Goal: Task Accomplishment & Management: Manage account settings

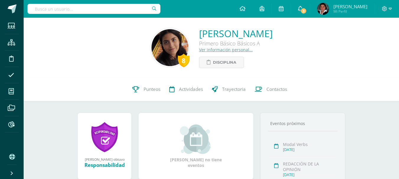
click at [307, 9] on span "3" at bounding box center [303, 11] width 6 height 6
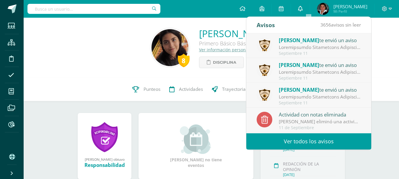
click at [303, 9] on icon at bounding box center [300, 8] width 5 height 5
click at [90, 9] on input "text" at bounding box center [93, 9] width 133 height 10
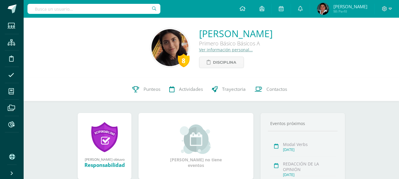
click at [134, 12] on input "text" at bounding box center [93, 9] width 133 height 10
type input "andrea Monteros"
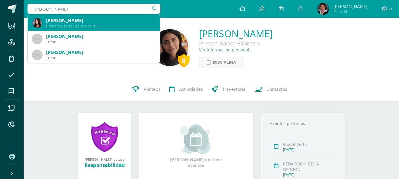
click at [128, 23] on div "Andrea Michelle Monteros Zarazúa" at bounding box center [100, 20] width 109 height 6
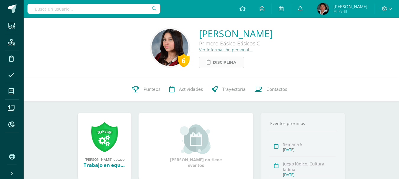
click at [213, 64] on span "Disciplina" at bounding box center [224, 62] width 23 height 11
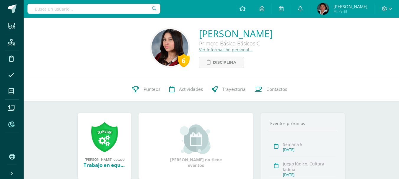
click at [9, 124] on icon at bounding box center [11, 125] width 6 height 6
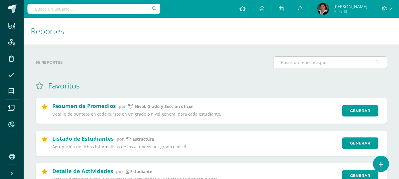
click at [301, 60] on input "text" at bounding box center [330, 63] width 113 height 12
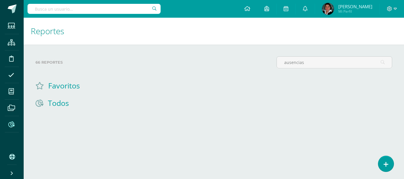
type input "ausencias"
click at [314, 61] on input "ausencias" at bounding box center [333, 63] width 115 height 12
drag, startPoint x: 314, startPoint y: 61, endPoint x: 274, endPoint y: 68, distance: 40.0
click at [274, 68] on div "ausencias" at bounding box center [334, 64] width 120 height 17
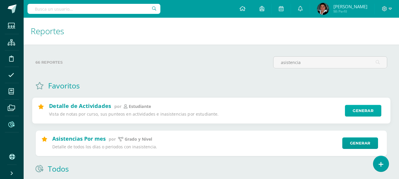
type input "asistencia"
click at [365, 110] on link "Generar" at bounding box center [363, 111] width 36 height 12
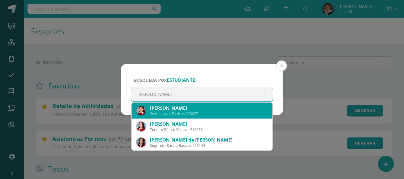
type input "Andrea monteros"
click at [236, 105] on div "Andrea Michelle Monteros Zarazúa" at bounding box center [209, 108] width 118 height 6
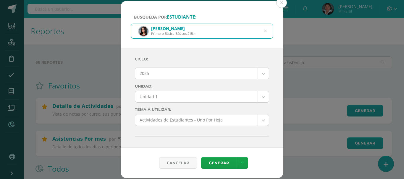
click at [258, 96] on body "Búsqueda por estudiante: Andrea Michelle Monteros Zarazúa Primero Básico Básico…" at bounding box center [202, 161] width 404 height 323
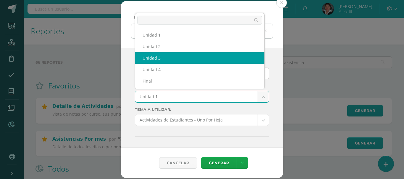
select select "Unidad 3"
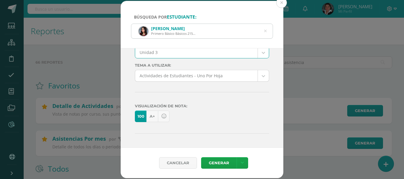
scroll to position [59, 0]
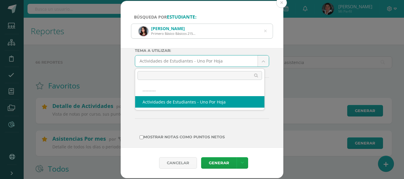
click at [257, 61] on body "Búsqueda por estudiante: Andrea Michelle Monteros Zarazúa Primero Básico Básico…" at bounding box center [202, 161] width 404 height 323
click at [216, 162] on body "Búsqueda por estudiante: Andrea Michelle Monteros Zarazúa Primero Básico Básico…" at bounding box center [202, 161] width 404 height 323
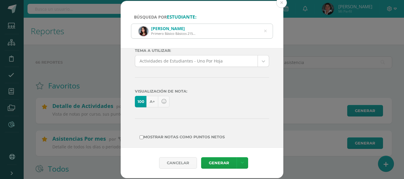
click at [142, 136] on input "Mostrar Notas Como Puntos Netos" at bounding box center [141, 138] width 4 height 4
checkbox input "true"
click at [217, 165] on link "Generar" at bounding box center [218, 163] width 35 height 12
click at [242, 163] on icon at bounding box center [241, 163] width 3 height 5
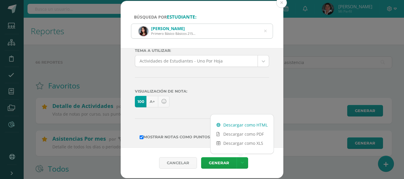
click at [244, 125] on link "Descargar como HTML" at bounding box center [241, 125] width 63 height 9
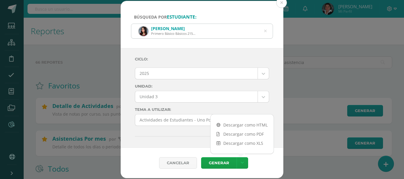
scroll to position [30, 0]
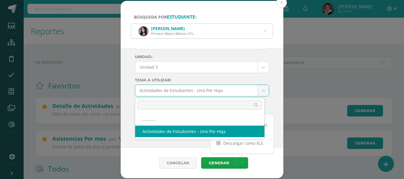
click at [259, 90] on body "Búsqueda por estudiante: Andrea Michelle Monteros Zarazúa Primero Básico Básico…" at bounding box center [202, 161] width 404 height 323
click at [258, 66] on body "Búsqueda por estudiante: Andrea Michelle Monteros Zarazúa Primero Básico Básico…" at bounding box center [202, 161] width 404 height 323
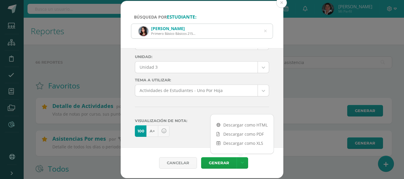
click at [259, 67] on body "Búsqueda por estudiante: Andrea Michelle Monteros Zarazúa Primero Básico Básico…" at bounding box center [202, 161] width 404 height 323
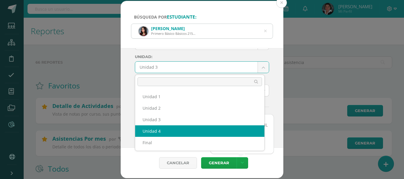
select select "Unidad 4"
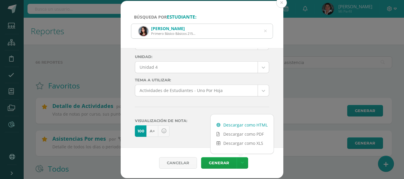
click at [242, 124] on link "Descargar como HTML" at bounding box center [241, 125] width 63 height 9
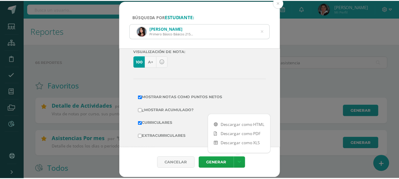
scroll to position [103, 0]
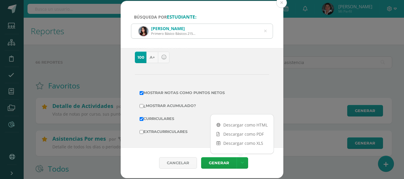
click at [140, 92] on input "Mostrar Notas Como Puntos Netos" at bounding box center [141, 93] width 4 height 4
checkbox input "false"
click at [142, 118] on input "Curriculares" at bounding box center [141, 119] width 4 height 4
checkbox input "false"
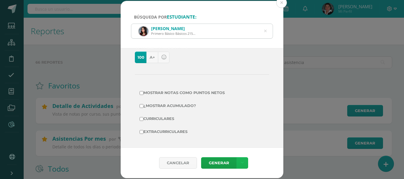
click at [242, 159] on link at bounding box center [242, 163] width 12 height 12
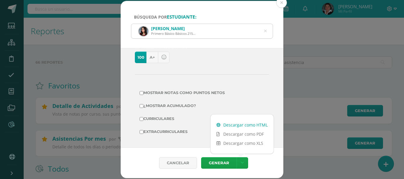
click at [243, 126] on link "Descargar como HTML" at bounding box center [241, 125] width 63 height 9
click at [324, 59] on div "Búsqueda por estudiante: Andrea Michelle Monteros Zarazúa Primero Básico Básico…" at bounding box center [201, 90] width 399 height 178
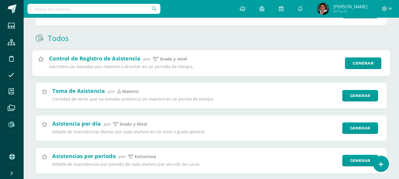
scroll to position [144, 0]
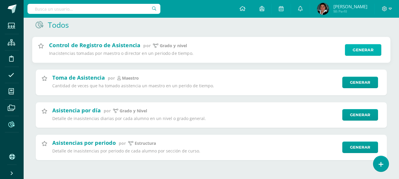
click at [362, 48] on link "Generar" at bounding box center [363, 50] width 36 height 12
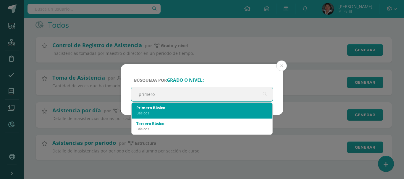
type input "primero"
click at [183, 113] on div "Básicos" at bounding box center [201, 112] width 131 height 5
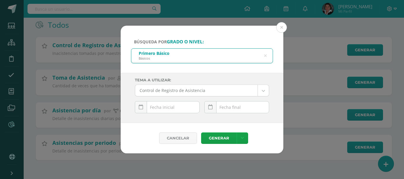
click at [263, 91] on body "Búsqueda por grado o nivel: Primero Básico Básicos primero Tema a Utilizar: Con…" at bounding box center [202, 17] width 404 height 323
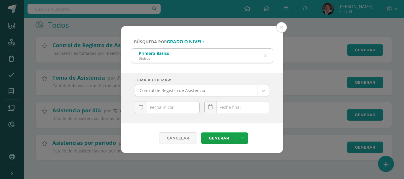
click at [263, 91] on body "Búsqueda por grado o nivel: Primero Básico Básicos primero Tema a Utilizar: Con…" at bounding box center [202, 17] width 404 height 323
click at [140, 108] on icon at bounding box center [141, 107] width 4 height 5
click at [140, 121] on td at bounding box center [141, 121] width 12 height 12
click at [142, 121] on td at bounding box center [141, 121] width 12 height 12
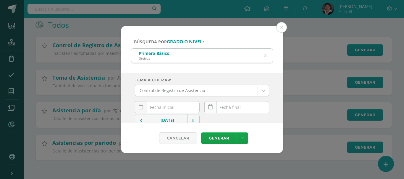
click at [209, 106] on icon at bounding box center [210, 107] width 4 height 5
click at [241, 138] on icon at bounding box center [241, 138] width 3 height 5
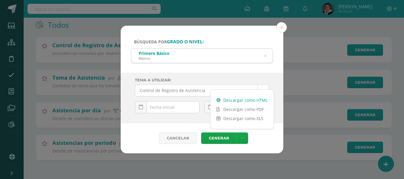
click at [234, 100] on link "Descargar como HTML" at bounding box center [241, 100] width 63 height 9
click at [282, 29] on button at bounding box center [281, 27] width 11 height 11
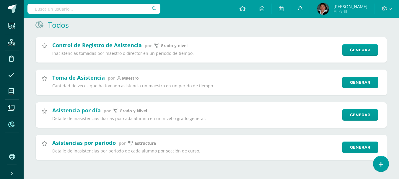
click at [303, 6] on icon at bounding box center [300, 8] width 5 height 5
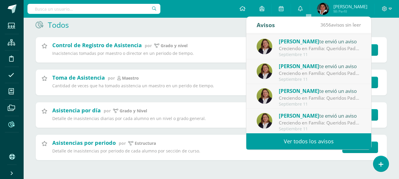
scroll to position [98, 0]
click at [310, 141] on link "Ver todos los avisos" at bounding box center [308, 142] width 125 height 16
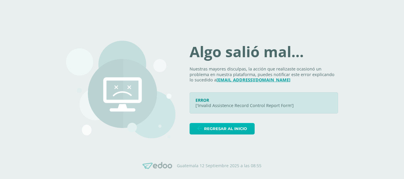
click at [236, 130] on span "Regresar al inicio" at bounding box center [225, 128] width 43 height 11
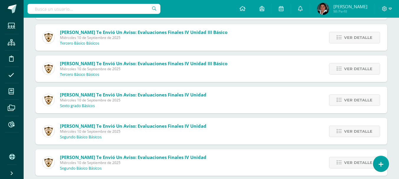
scroll to position [488, 0]
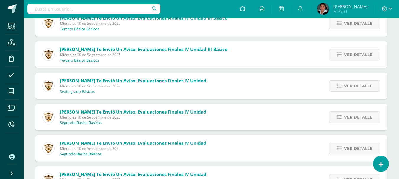
click at [81, 80] on span "Patricia Archila te envió un aviso: Evaluaciones Finales IV Unidad" at bounding box center [133, 81] width 147 height 6
click at [360, 87] on span "Ver detalle" at bounding box center [358, 86] width 28 height 11
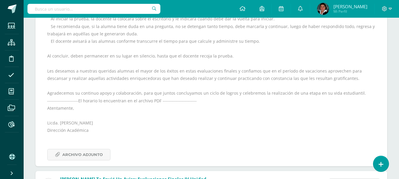
scroll to position [902, 0]
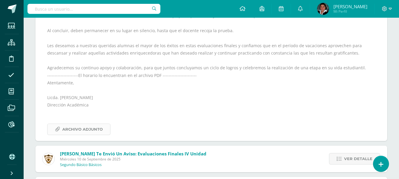
click at [77, 128] on span "Archivo Adjunto" at bounding box center [82, 129] width 40 height 11
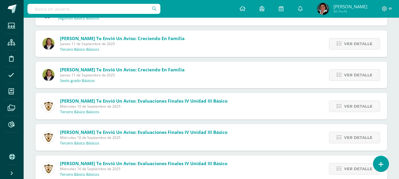
scroll to position [370, 0]
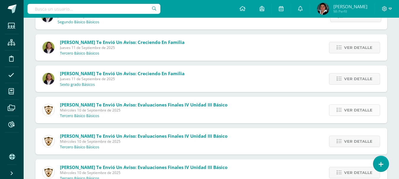
click at [358, 108] on span "Ver detalle" at bounding box center [358, 110] width 28 height 11
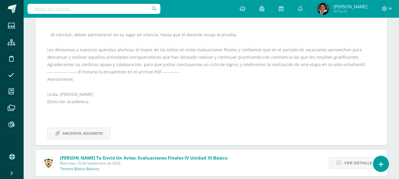
scroll to position [813, 0]
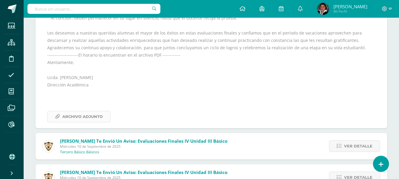
click at [82, 112] on span "Archivo Adjunto" at bounding box center [82, 116] width 40 height 11
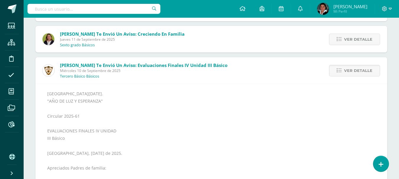
scroll to position [281, 0]
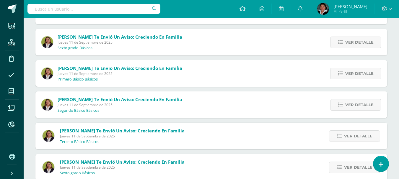
click at [119, 11] on input "text" at bounding box center [93, 9] width 133 height 10
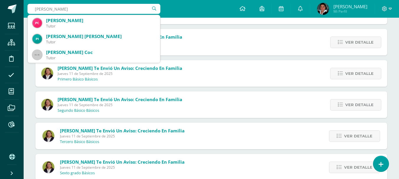
type input "paulina martino"
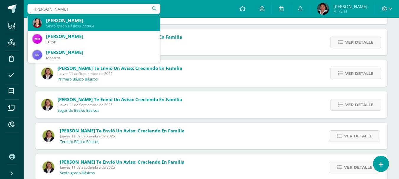
click at [102, 29] on div "Paulina Martino Astorga Sexto grado Básicos 222004" at bounding box center [93, 23] width 123 height 16
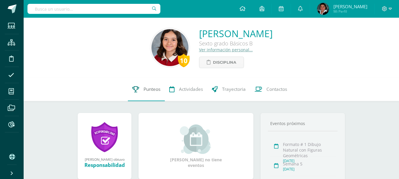
click at [145, 87] on span "Punteos" at bounding box center [152, 89] width 17 height 6
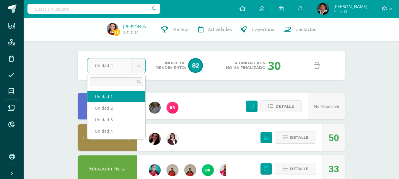
select select "Unidad 1"
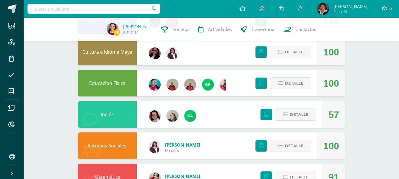
scroll to position [89, 0]
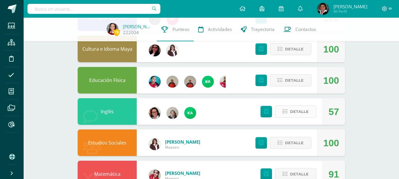
click at [300, 112] on span "Detalle" at bounding box center [299, 111] width 19 height 11
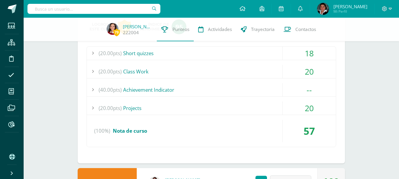
scroll to position [207, 0]
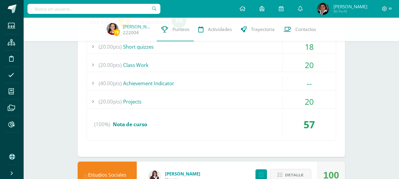
click at [309, 85] on div "--" at bounding box center [309, 83] width 53 height 13
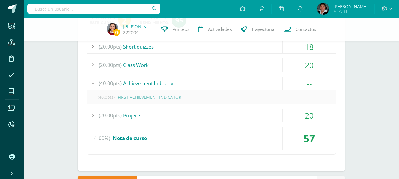
click at [309, 85] on div "--" at bounding box center [309, 83] width 53 height 13
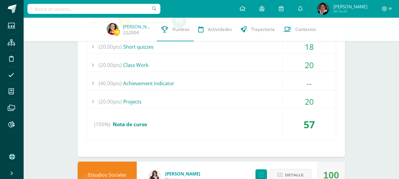
scroll to position [177, 0]
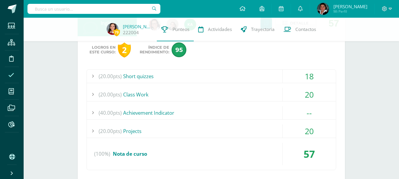
click at [9, 75] on icon at bounding box center [11, 75] width 6 height 6
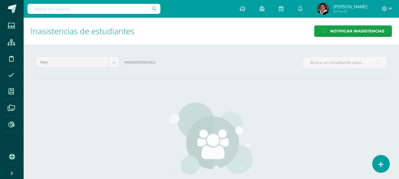
click at [385, 164] on link at bounding box center [380, 163] width 17 height 17
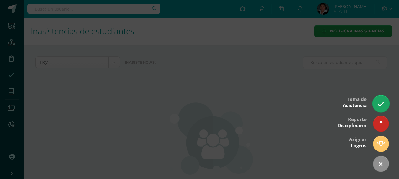
click at [384, 105] on icon at bounding box center [381, 104] width 7 height 7
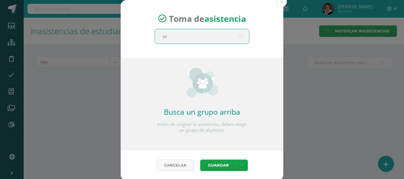
type input "sex"
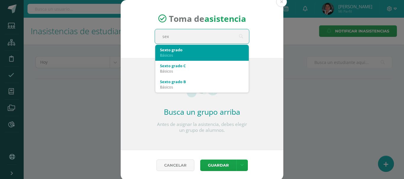
click at [203, 53] on div "Básicos" at bounding box center [202, 55] width 84 height 5
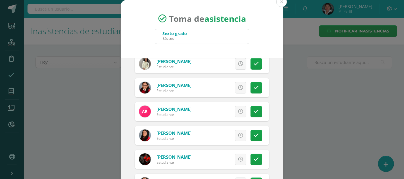
scroll to position [997, 0]
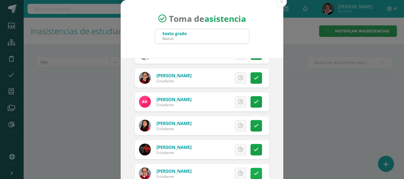
click at [250, 175] on link at bounding box center [256, 174] width 12 height 12
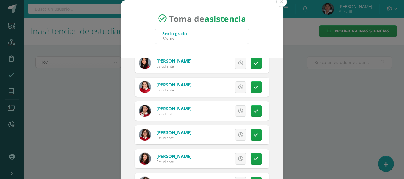
scroll to position [702, 0]
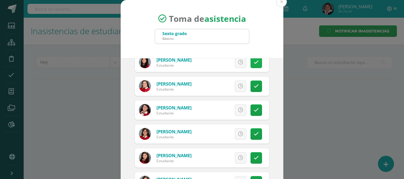
click at [253, 60] on icon at bounding box center [255, 62] width 5 height 5
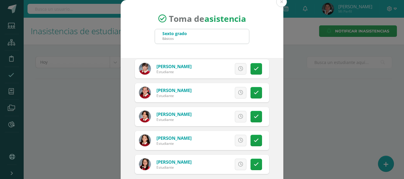
scroll to position [1175, 0]
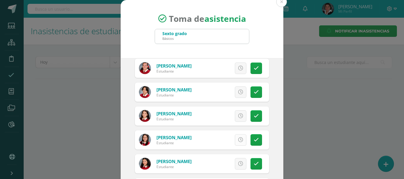
click at [235, 138] on link at bounding box center [241, 140] width 12 height 12
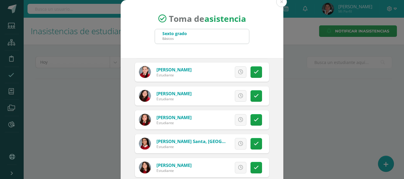
scroll to position [377, 0]
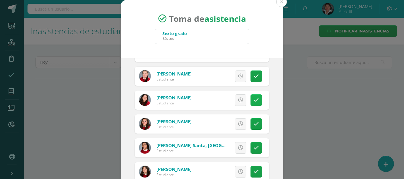
click at [253, 100] on icon at bounding box center [255, 100] width 5 height 5
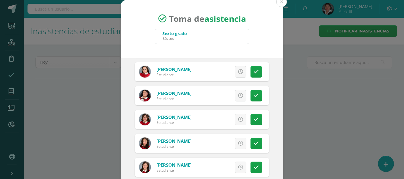
scroll to position [731, 0]
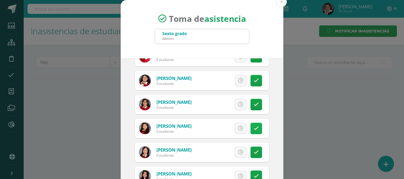
click at [253, 131] on icon at bounding box center [255, 128] width 5 height 5
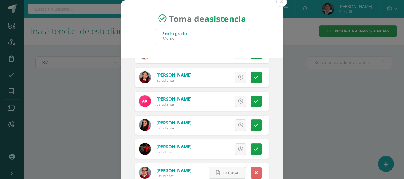
scroll to position [997, 0]
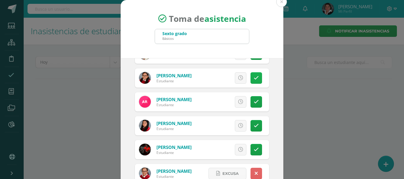
click at [253, 79] on icon at bounding box center [255, 78] width 5 height 5
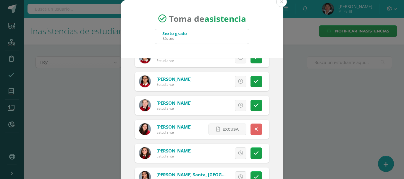
scroll to position [347, 0]
click at [250, 82] on link at bounding box center [256, 82] width 12 height 12
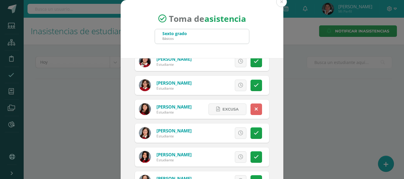
scroll to position [761, 0]
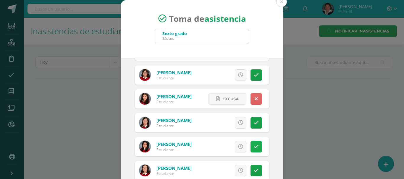
click at [253, 149] on icon at bounding box center [255, 146] width 5 height 5
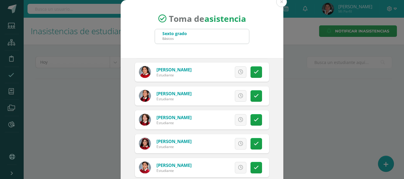
scroll to position [495, 0]
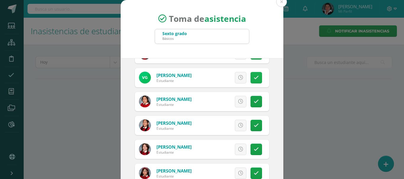
click at [253, 77] on icon at bounding box center [255, 77] width 5 height 5
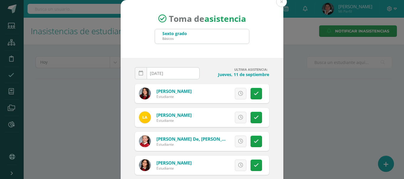
scroll to position [0, 0]
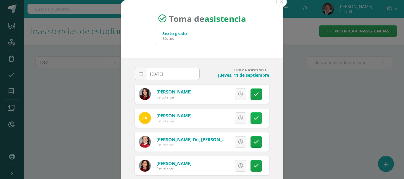
click at [253, 117] on icon at bounding box center [255, 118] width 5 height 5
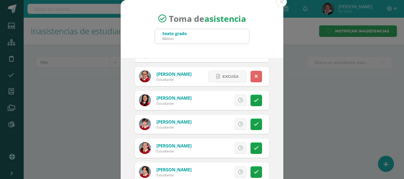
scroll to position [1084, 0]
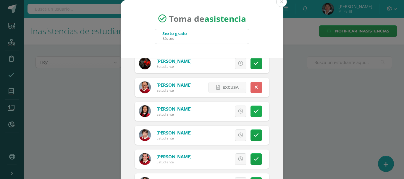
click at [250, 112] on link at bounding box center [256, 112] width 12 height 12
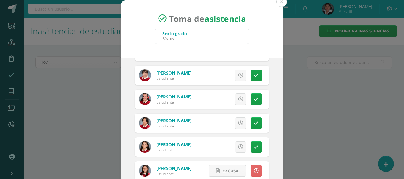
scroll to position [1172, 0]
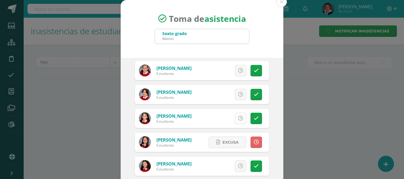
click at [237, 119] on link at bounding box center [241, 119] width 12 height 12
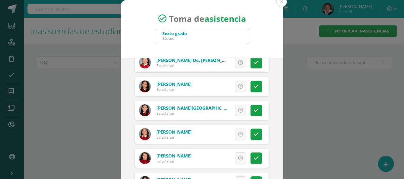
scroll to position [89, 0]
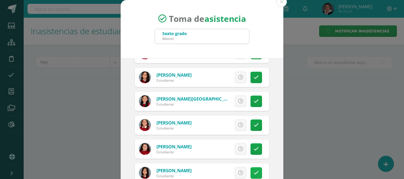
click at [250, 173] on link at bounding box center [256, 173] width 12 height 12
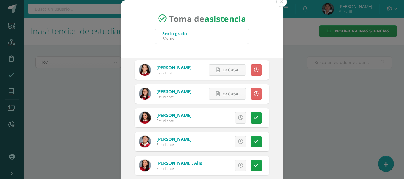
scroll to position [1241, 0]
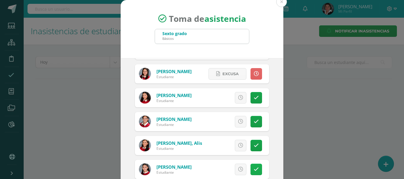
click at [253, 167] on icon at bounding box center [255, 169] width 5 height 5
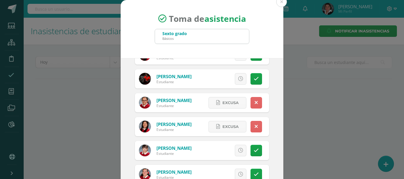
scroll to position [1054, 0]
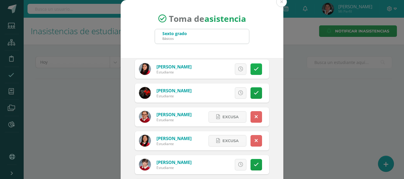
click at [253, 69] on icon at bounding box center [255, 69] width 5 height 5
click at [253, 166] on icon at bounding box center [255, 164] width 5 height 5
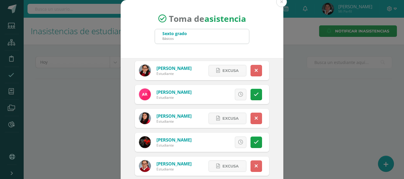
scroll to position [995, 0]
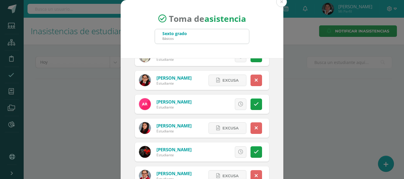
click at [176, 103] on link "Reyna, Alejandra" at bounding box center [173, 102] width 35 height 6
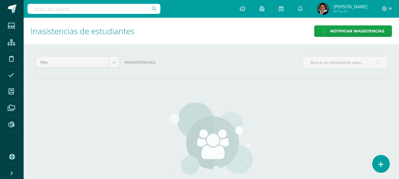
click at [379, 165] on icon at bounding box center [380, 164] width 5 height 7
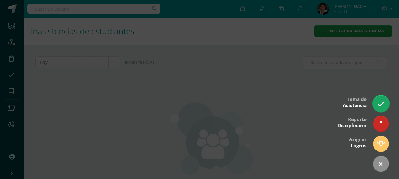
click at [378, 110] on link at bounding box center [380, 103] width 17 height 17
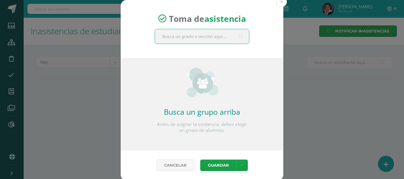
click at [213, 37] on input "text" at bounding box center [202, 36] width 94 height 14
type input "sexto"
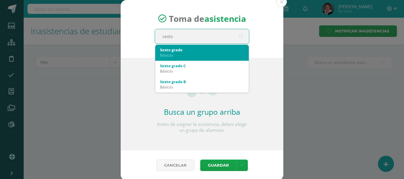
click at [210, 48] on div "Sexto grado" at bounding box center [202, 49] width 84 height 5
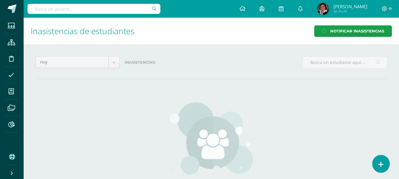
click at [383, 162] on link at bounding box center [380, 163] width 17 height 17
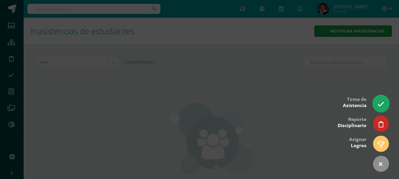
click at [380, 98] on link at bounding box center [380, 103] width 17 height 17
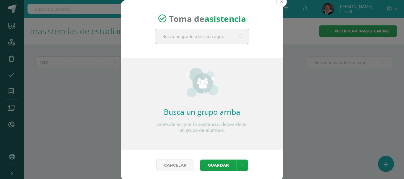
click at [278, 1] on button at bounding box center [281, 1] width 11 height 11
